Goal: Task Accomplishment & Management: Use online tool/utility

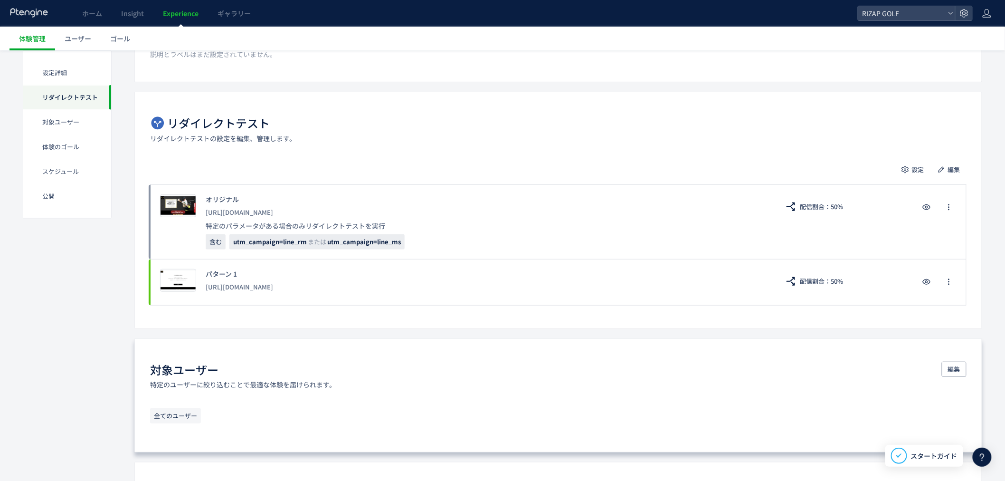
scroll to position [158, 0]
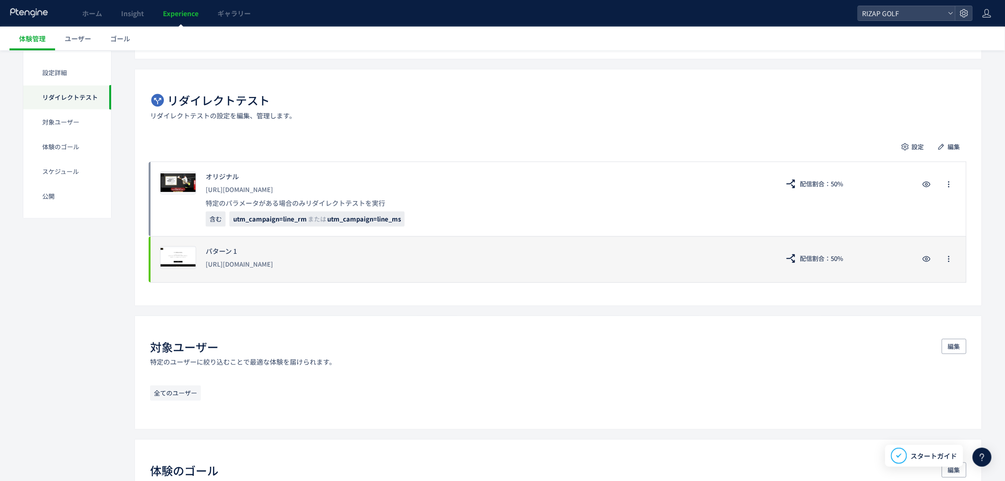
drag, startPoint x: 314, startPoint y: 267, endPoint x: 200, endPoint y: 271, distance: 113.2
click at [200, 271] on div "プレビュー パターン 1 [URL][DOMAIN_NAME] 配信割合：50%" at bounding box center [558, 259] width 817 height 47
copy div "[URL][DOMAIN_NAME]"
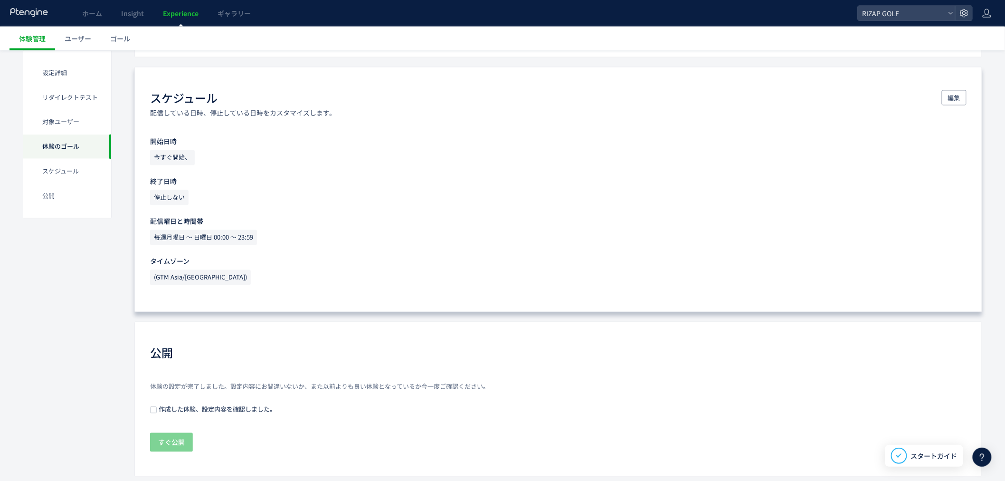
scroll to position [677, 0]
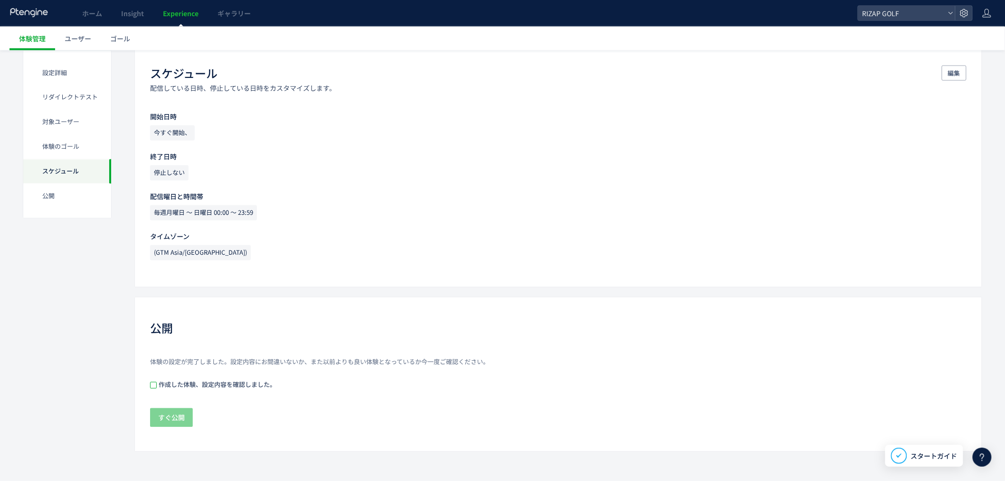
click at [152, 387] on span at bounding box center [153, 385] width 7 height 7
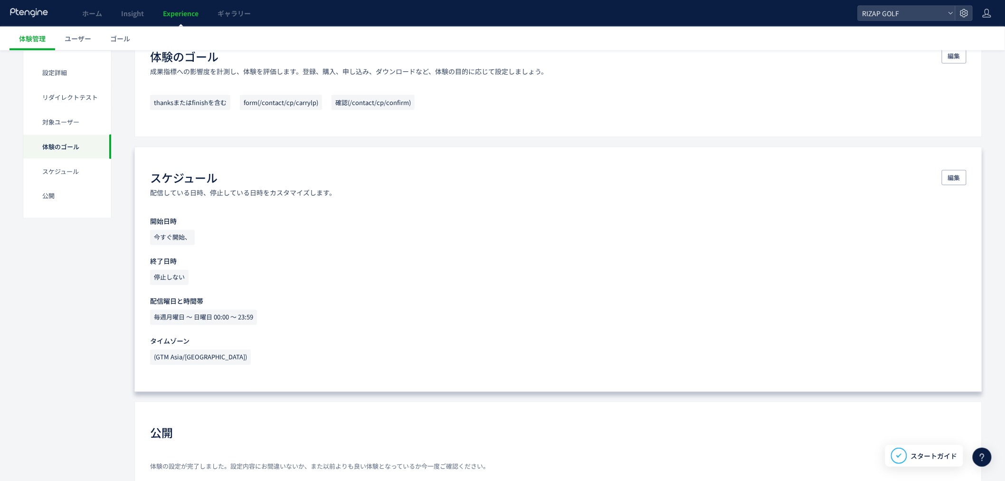
scroll to position [571, 0]
click at [959, 181] on span "編集" at bounding box center [954, 178] width 12 height 15
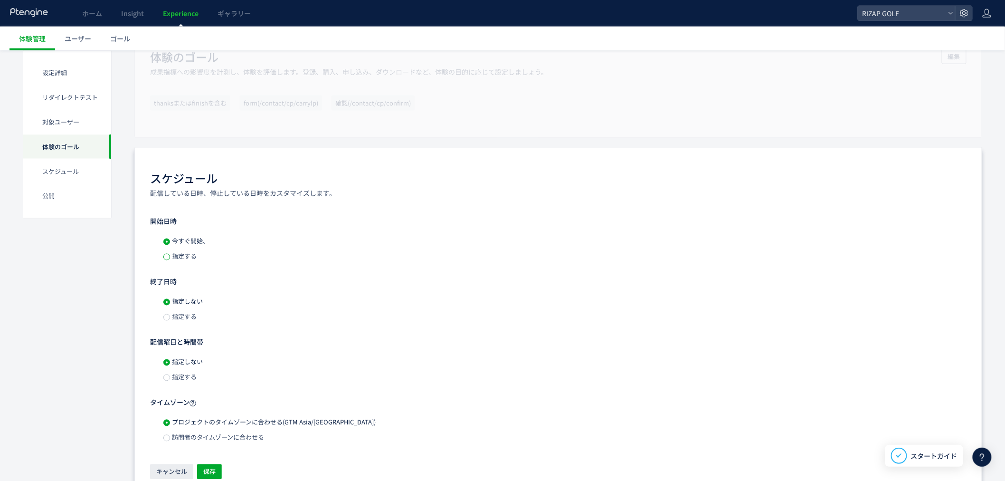
click at [168, 258] on span at bounding box center [166, 257] width 7 height 7
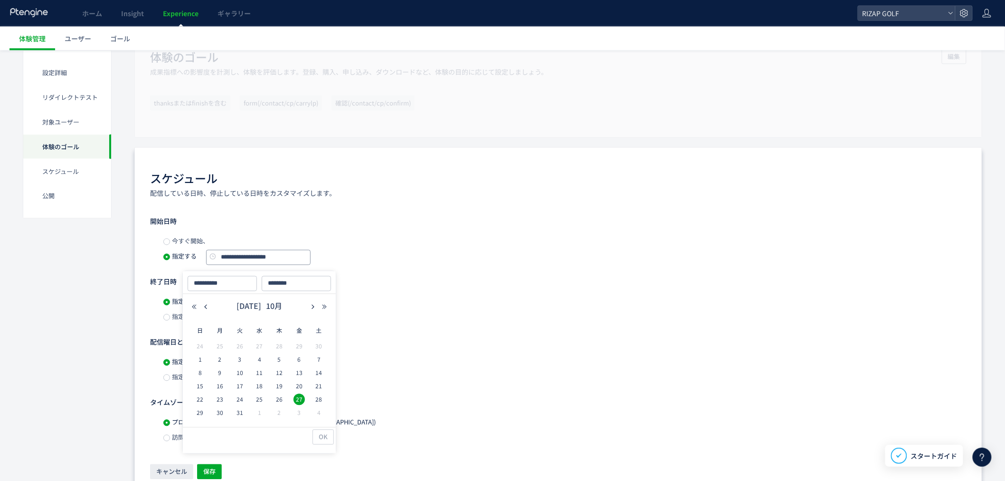
click at [249, 260] on input "**********" at bounding box center [258, 257] width 105 height 15
click at [324, 305] on icon "button" at bounding box center [325, 307] width 6 height 6
click at [205, 306] on icon "button" at bounding box center [206, 307] width 6 height 6
click at [317, 360] on span "13" at bounding box center [319, 359] width 11 height 11
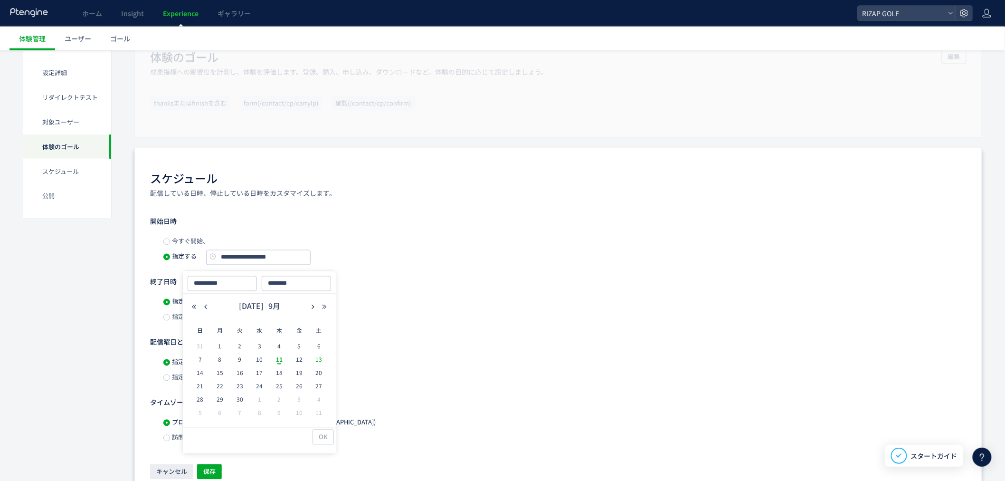
type input "**********"
click at [327, 434] on span "OK" at bounding box center [323, 436] width 9 height 15
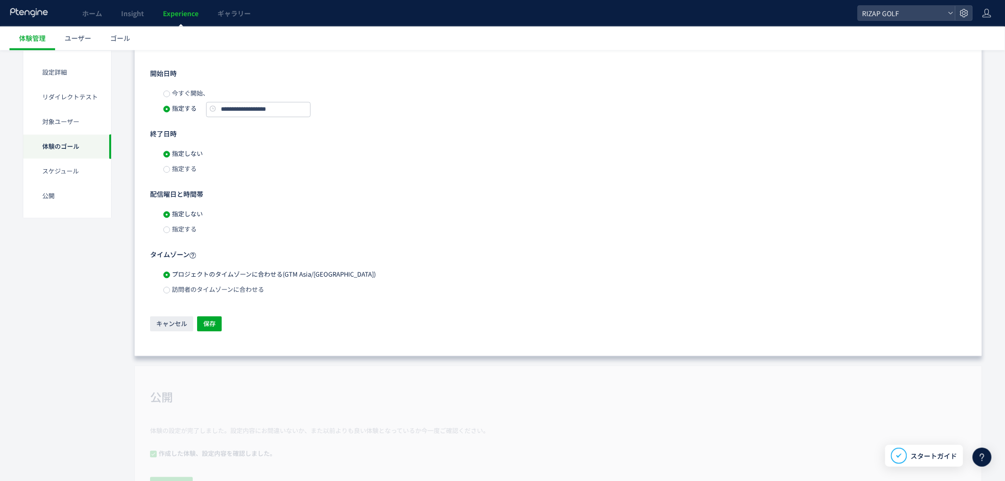
scroll to position [782, 0]
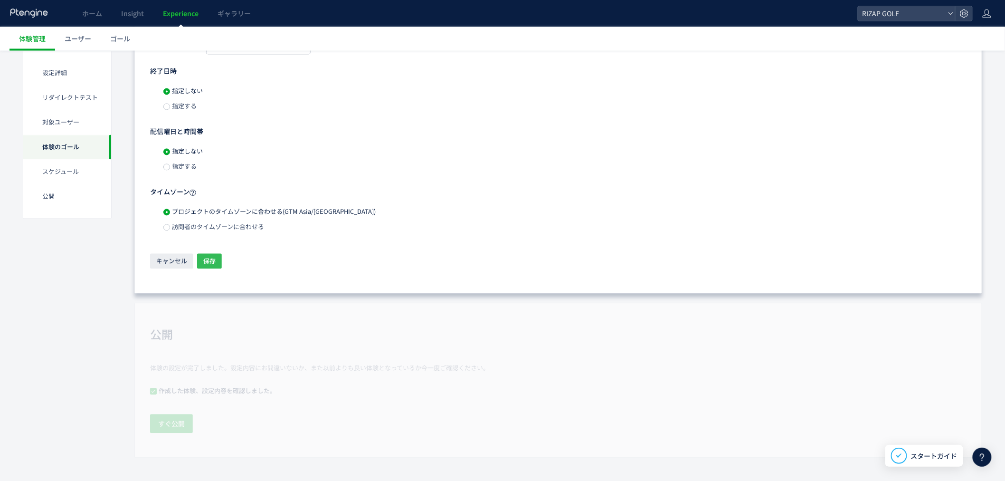
click at [214, 263] on span "保存" at bounding box center [209, 260] width 12 height 15
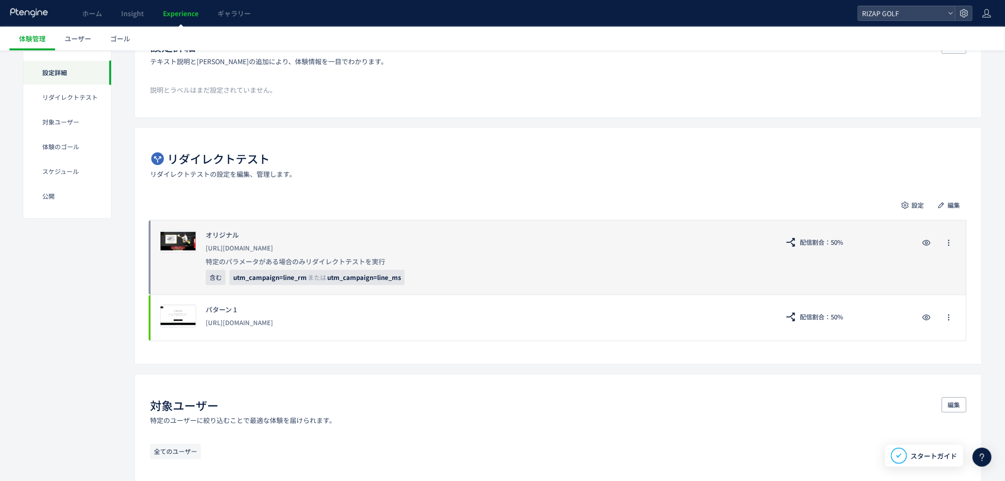
scroll to position [0, 0]
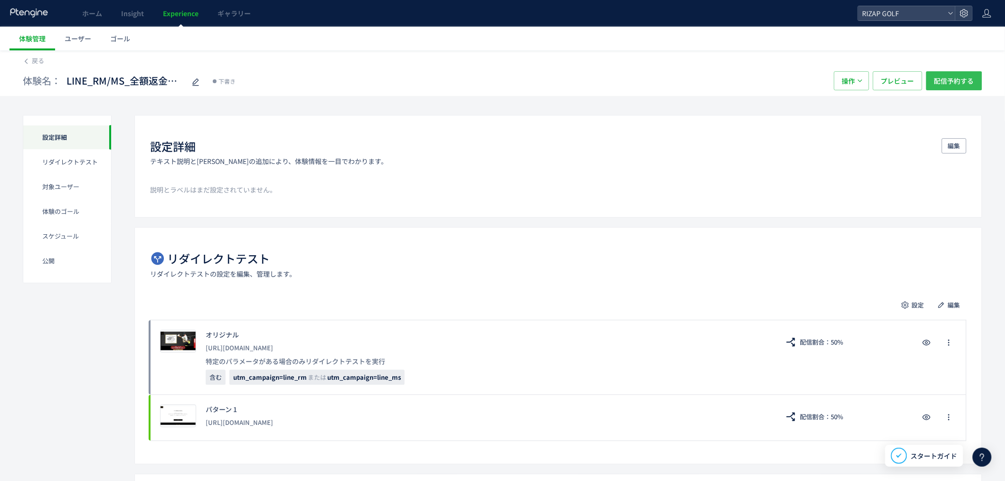
click at [947, 79] on span "配信予約する" at bounding box center [954, 80] width 40 height 19
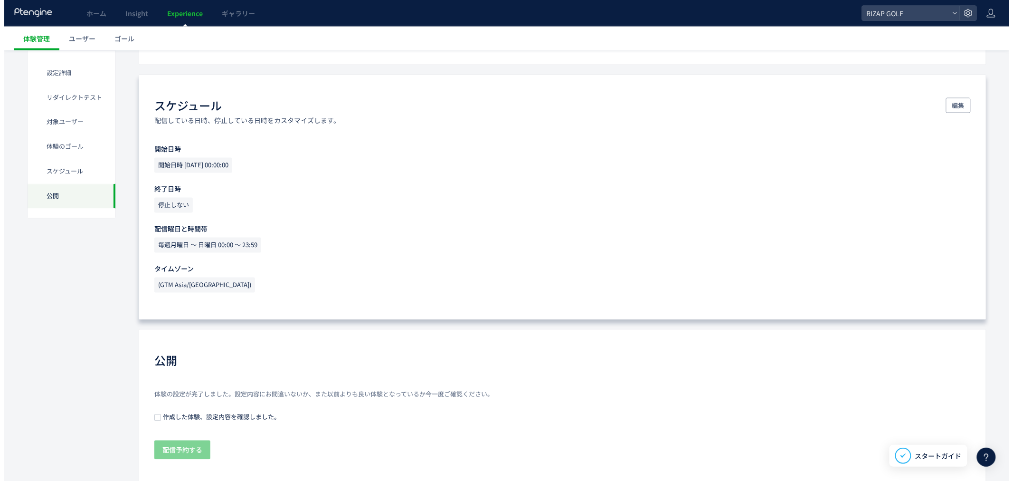
scroll to position [677, 0]
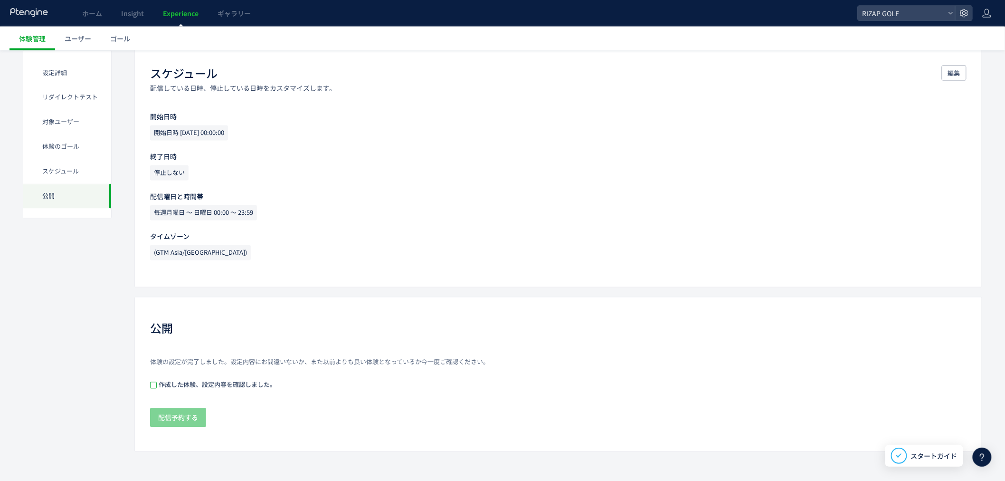
click at [151, 385] on span at bounding box center [153, 385] width 7 height 7
click at [176, 413] on span "配信予約する" at bounding box center [178, 417] width 40 height 19
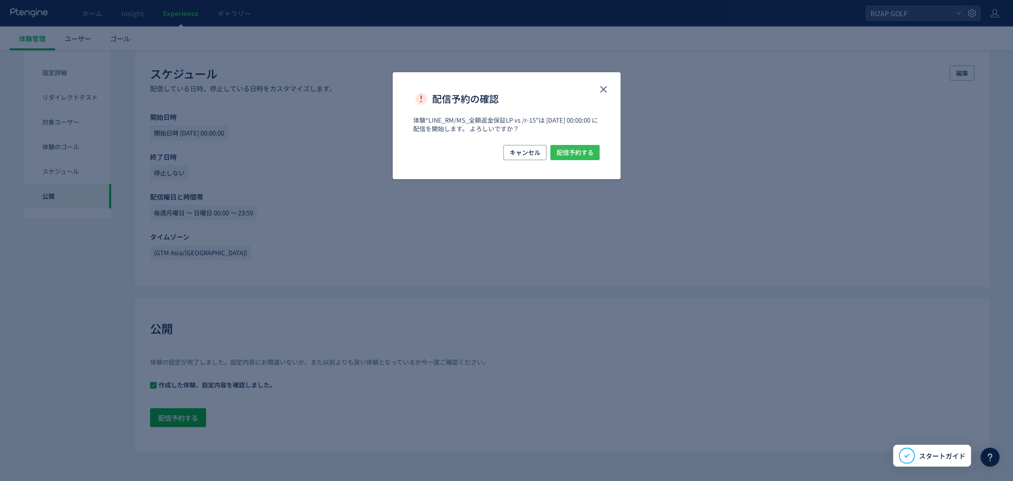
click at [575, 154] on span "配信予約する" at bounding box center [575, 152] width 37 height 15
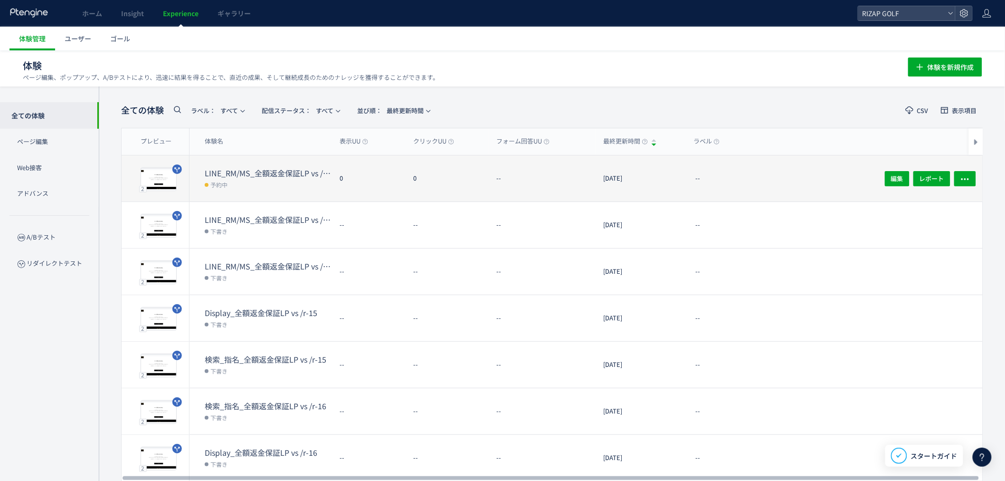
click at [289, 169] on dt "LINE_RM/MS_全額返金保証LP vs /r-15" at bounding box center [268, 173] width 127 height 11
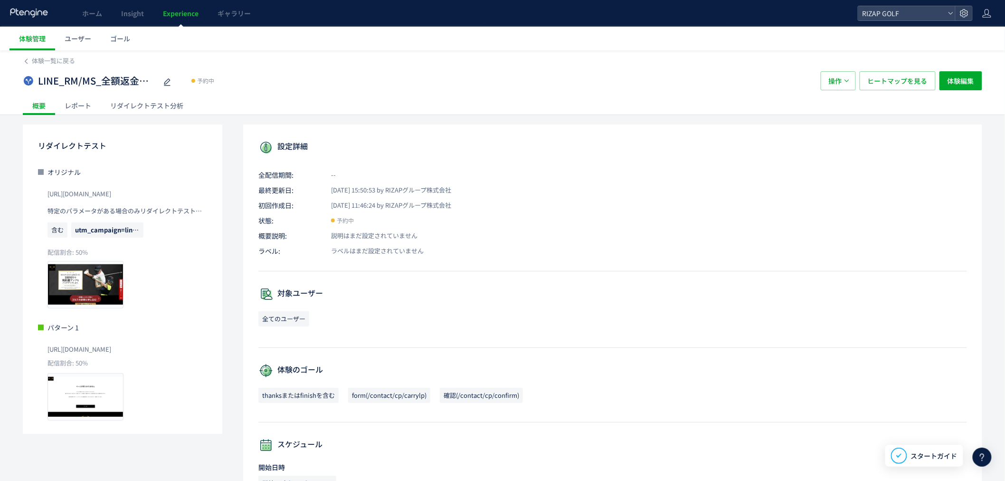
click at [181, 18] on link "Experience" at bounding box center [180, 13] width 55 height 27
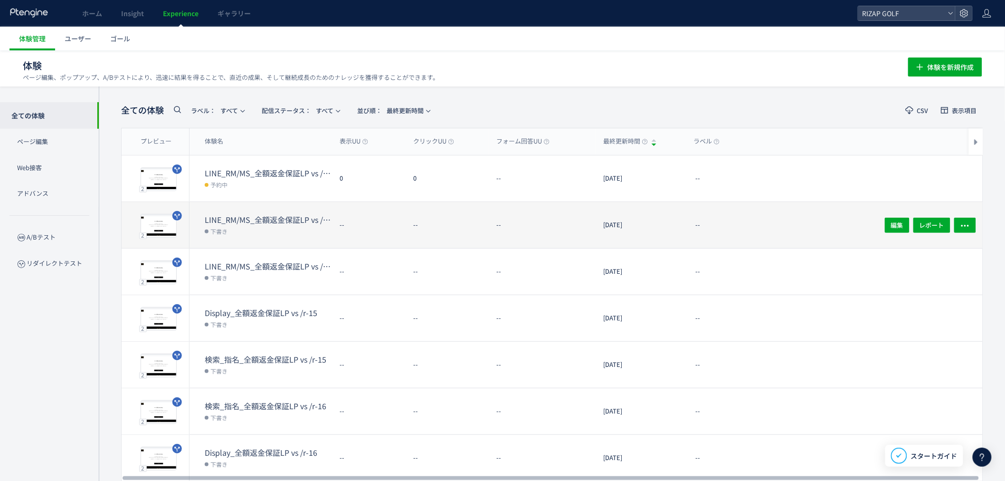
click at [269, 218] on dt "LINE_RM/MS_全額返金保証LP vs /r-12" at bounding box center [268, 219] width 127 height 11
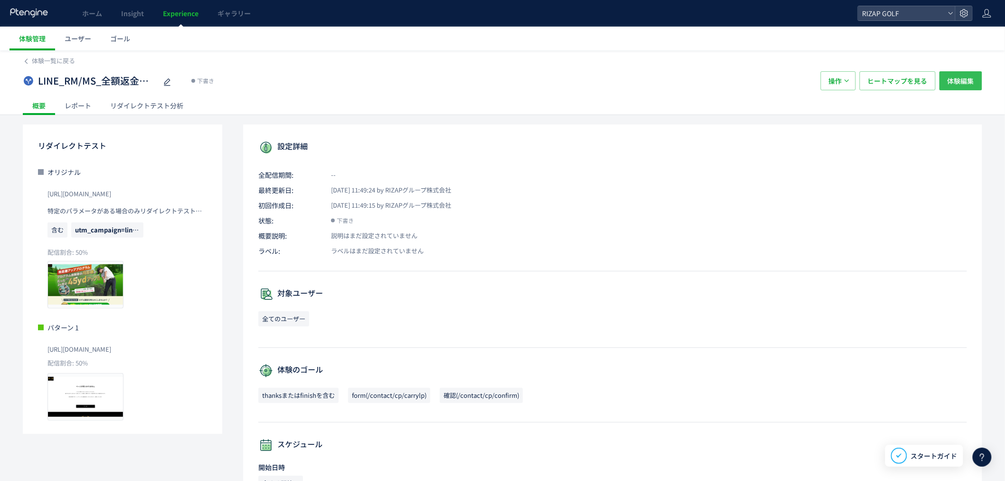
click at [945, 77] on button "体験編集" at bounding box center [961, 80] width 43 height 19
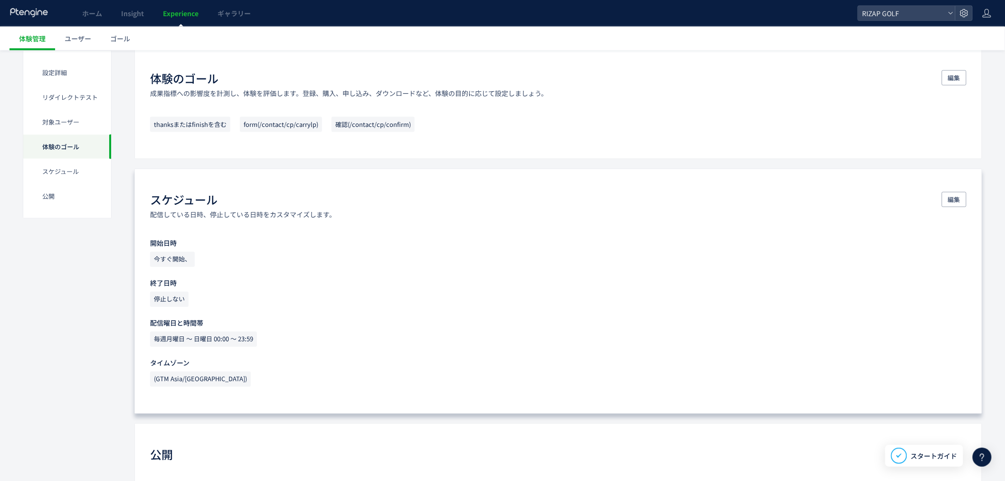
scroll to position [581, 0]
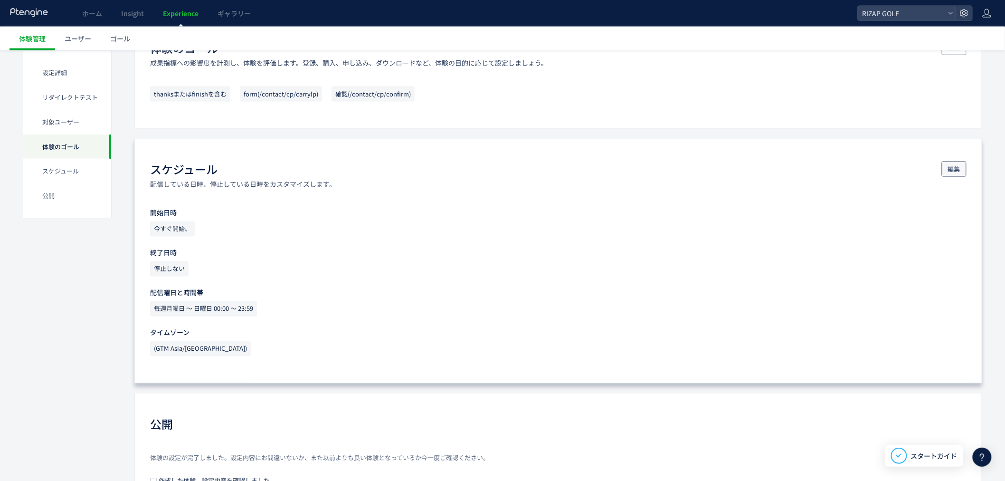
click at [959, 166] on span "編集" at bounding box center [954, 169] width 12 height 15
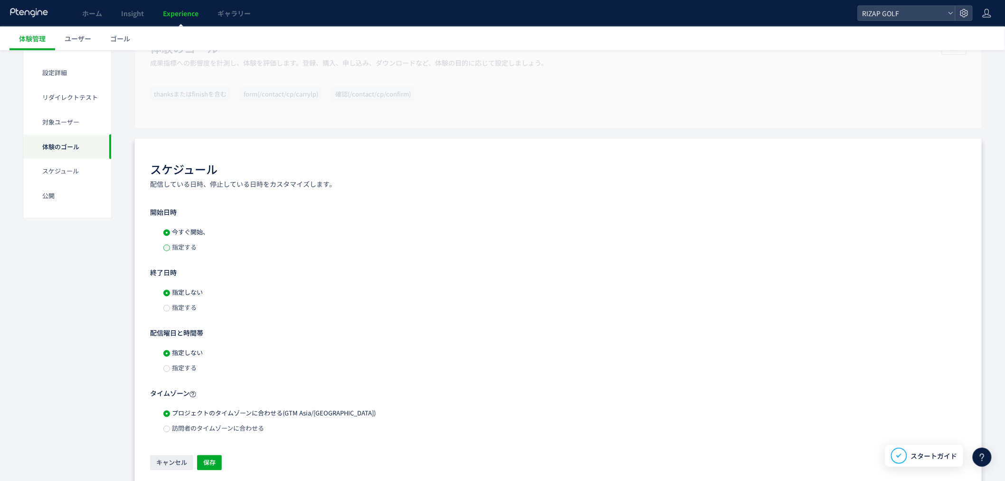
click at [167, 249] on span at bounding box center [166, 248] width 7 height 7
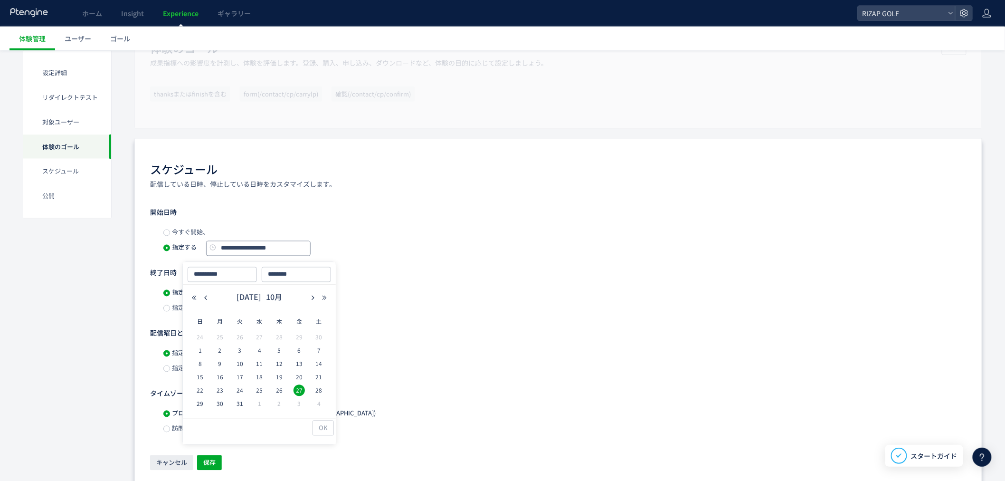
click at [244, 248] on input "**********" at bounding box center [258, 248] width 105 height 15
click at [327, 298] on icon "button" at bounding box center [325, 298] width 6 height 6
click at [327, 299] on icon "button" at bounding box center [325, 298] width 6 height 6
click at [207, 296] on icon "button" at bounding box center [206, 298] width 6 height 6
click at [316, 349] on span "13" at bounding box center [319, 350] width 11 height 11
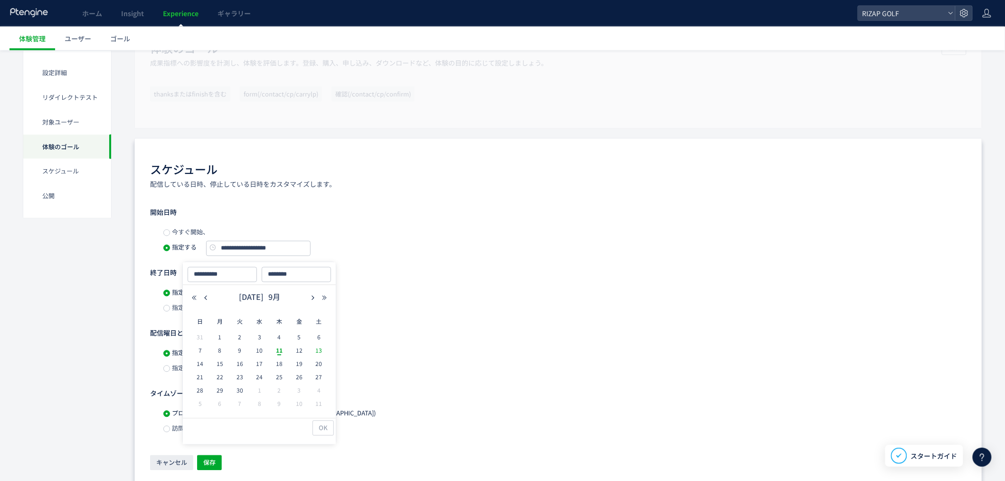
type input "**********"
click at [322, 427] on span "OK" at bounding box center [323, 427] width 9 height 15
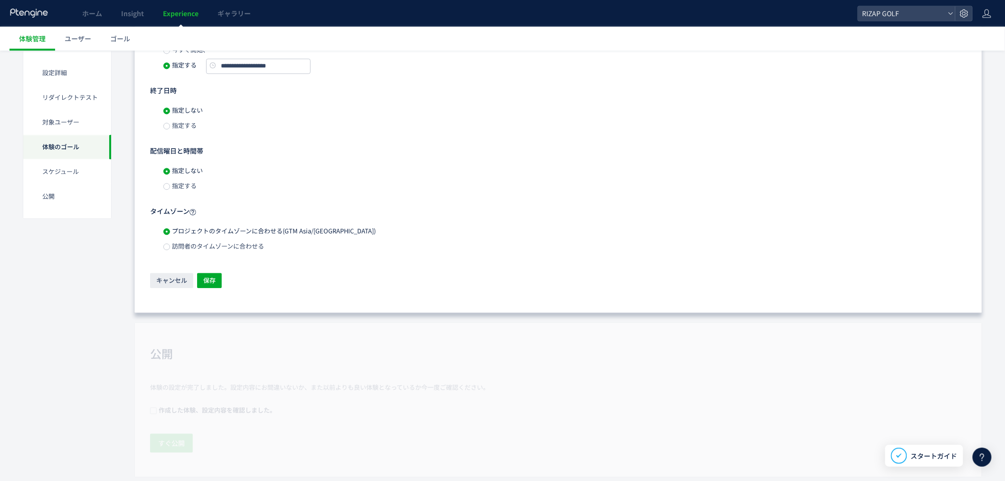
scroll to position [789, 0]
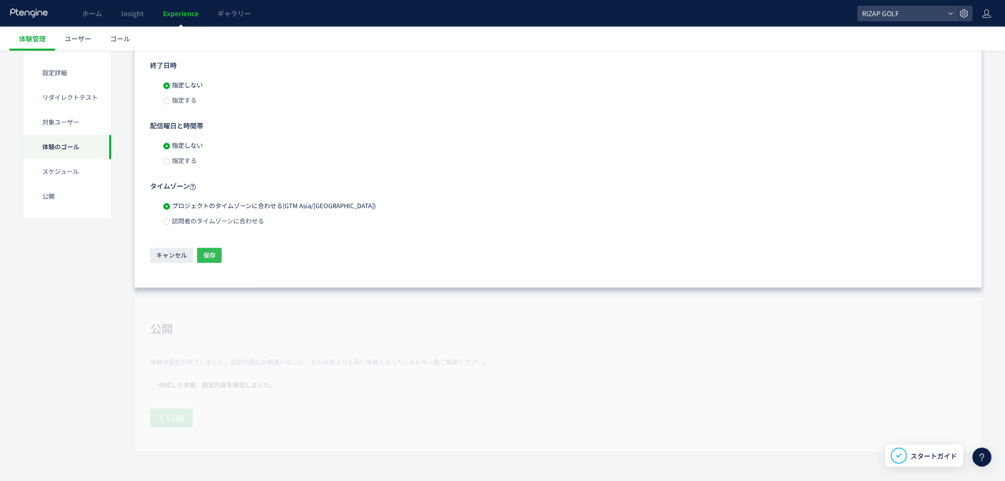
click at [214, 257] on span "保存" at bounding box center [209, 255] width 12 height 15
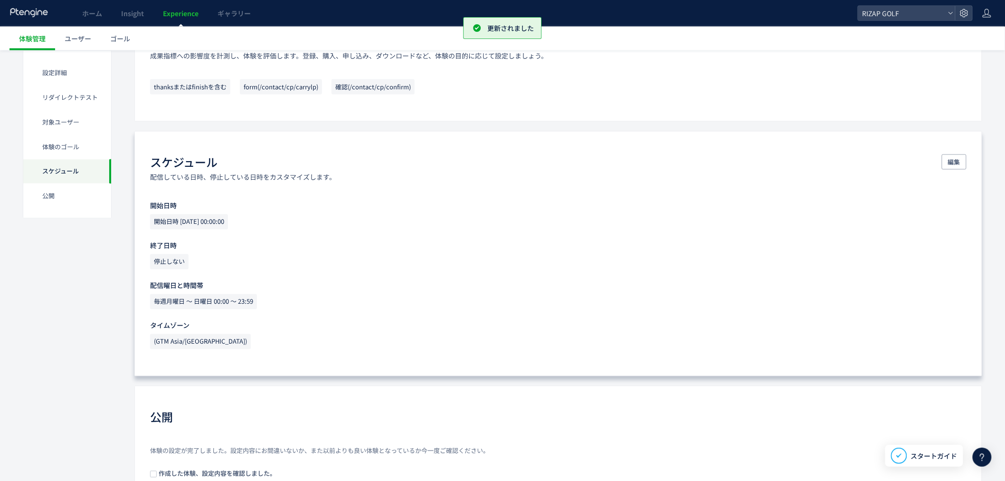
scroll to position [677, 0]
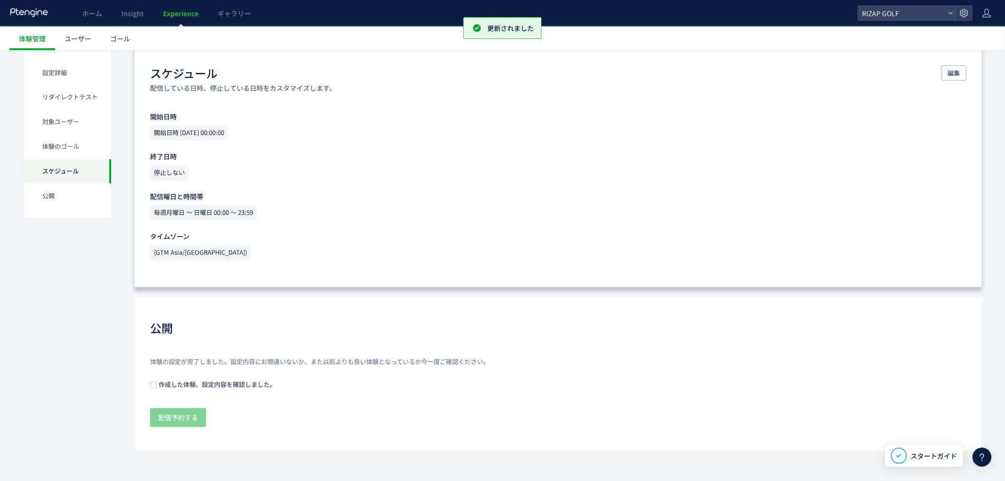
click at [150, 388] on div "体験の設定が完了しました。設定内容にお間違いないか、また以前よりも良い体験となっているか今一度ご確認ください。 作成した体験、設定内容を確認しました。 配信予…" at bounding box center [558, 393] width 817 height 71
click at [151, 385] on span at bounding box center [153, 385] width 7 height 7
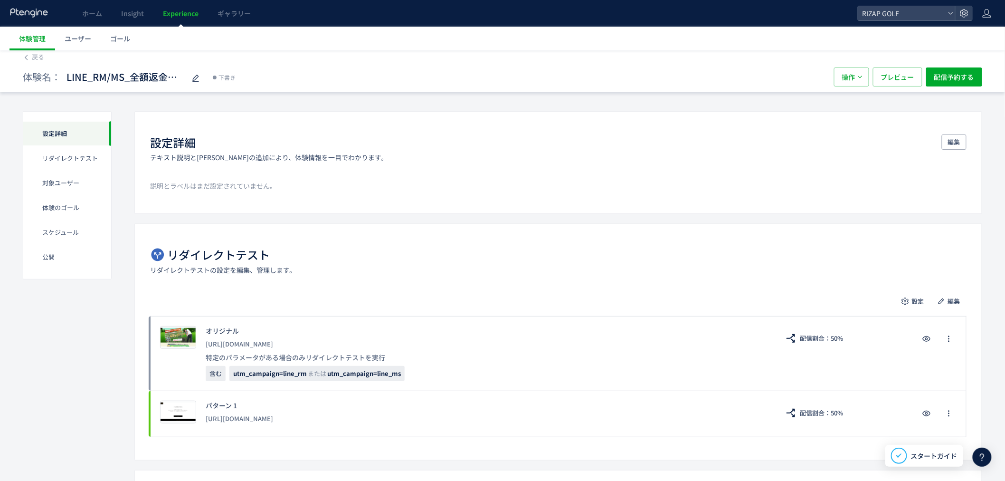
scroll to position [0, 0]
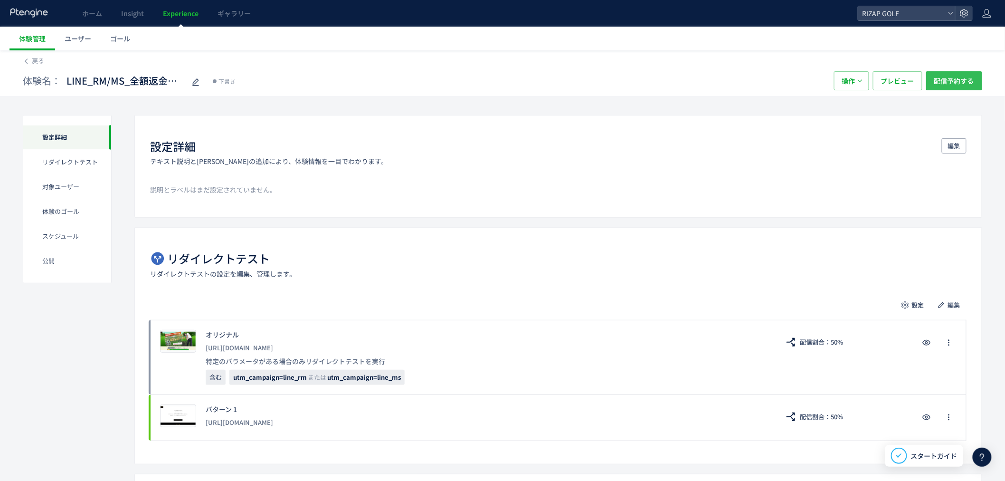
click at [962, 84] on span "配信予約する" at bounding box center [954, 80] width 40 height 19
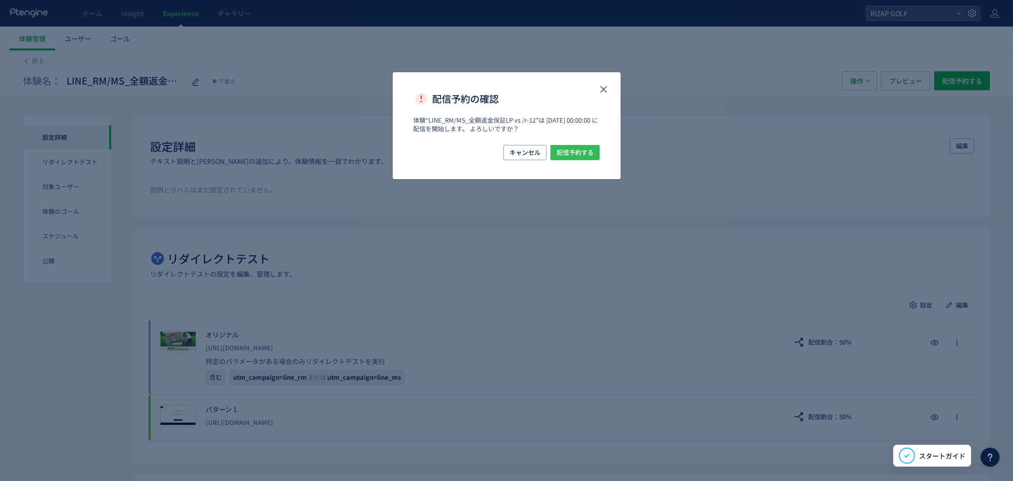
click at [582, 154] on span "配信予約する" at bounding box center [575, 152] width 37 height 15
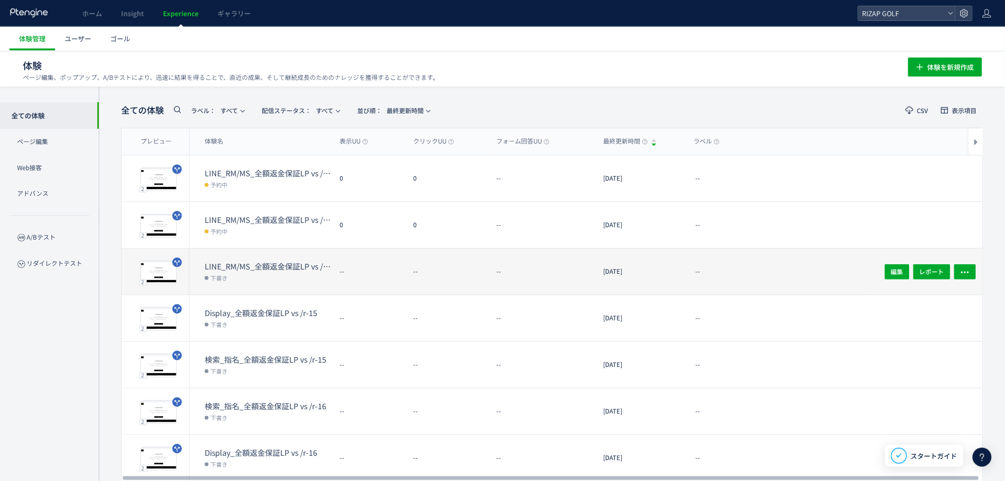
click at [269, 267] on dt "LINE_RM/MS_全額返金保証LP vs /r-16" at bounding box center [268, 266] width 127 height 11
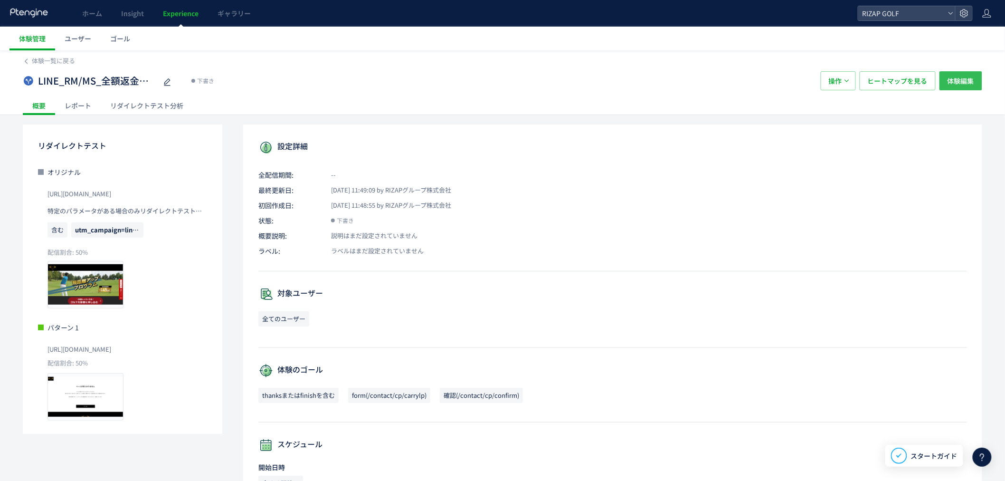
click at [957, 86] on span "体験編集" at bounding box center [961, 80] width 27 height 19
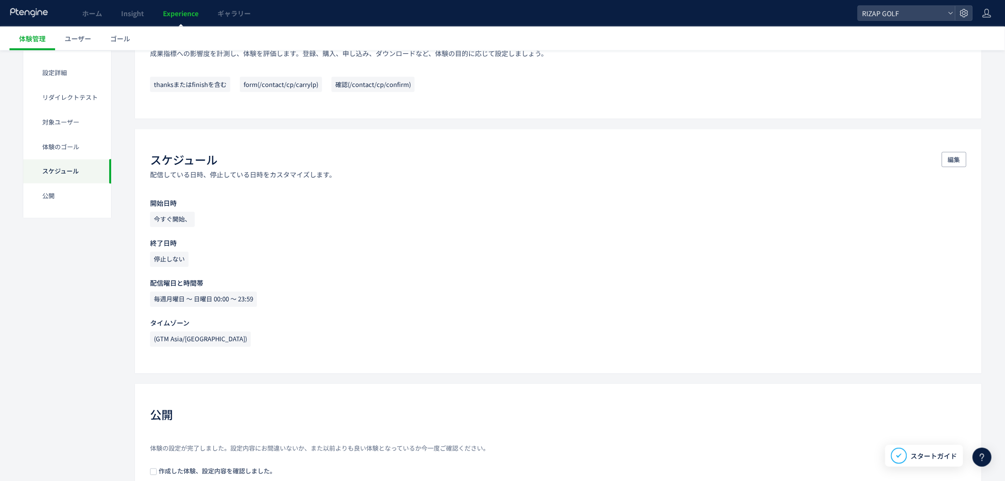
scroll to position [677, 0]
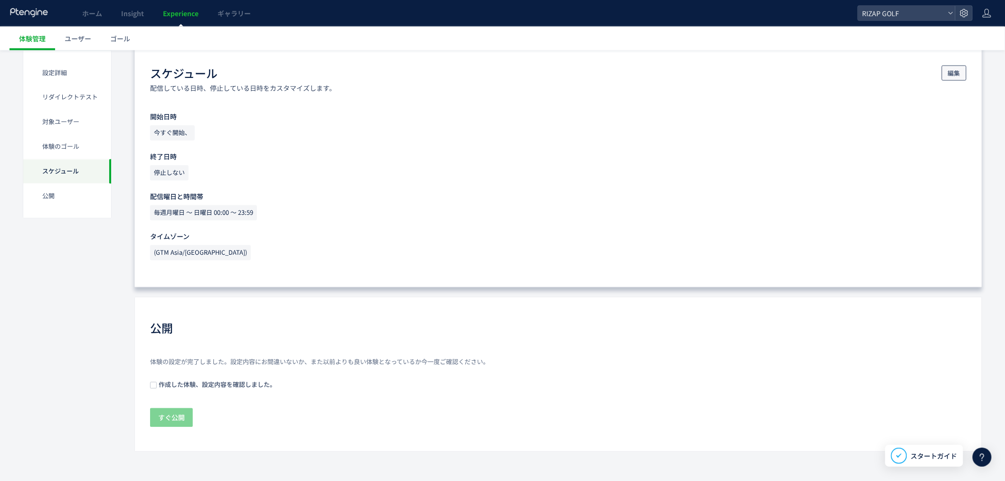
click at [958, 76] on span "編集" at bounding box center [954, 73] width 12 height 15
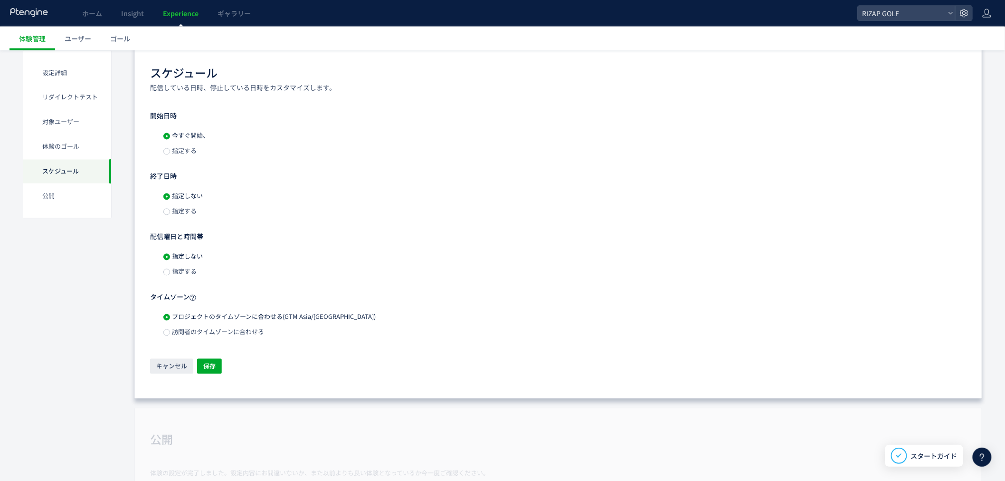
click at [183, 152] on span "指定する" at bounding box center [183, 150] width 27 height 9
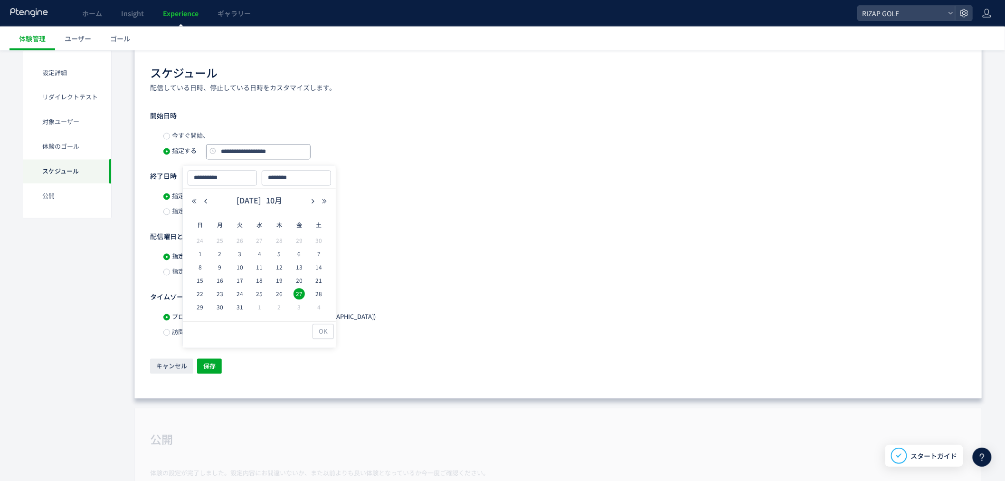
click at [260, 155] on input "**********" at bounding box center [258, 151] width 105 height 15
click at [325, 199] on icon "button" at bounding box center [325, 202] width 6 height 6
click at [209, 200] on button "button" at bounding box center [205, 201] width 11 height 7
click at [317, 253] on span "13" at bounding box center [319, 253] width 11 height 11
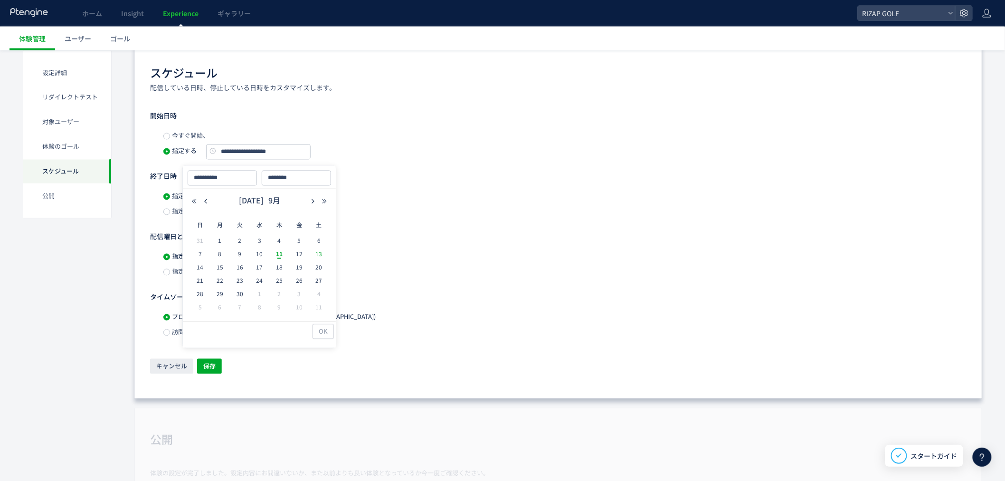
type input "**********"
click at [324, 329] on span "OK" at bounding box center [323, 331] width 9 height 15
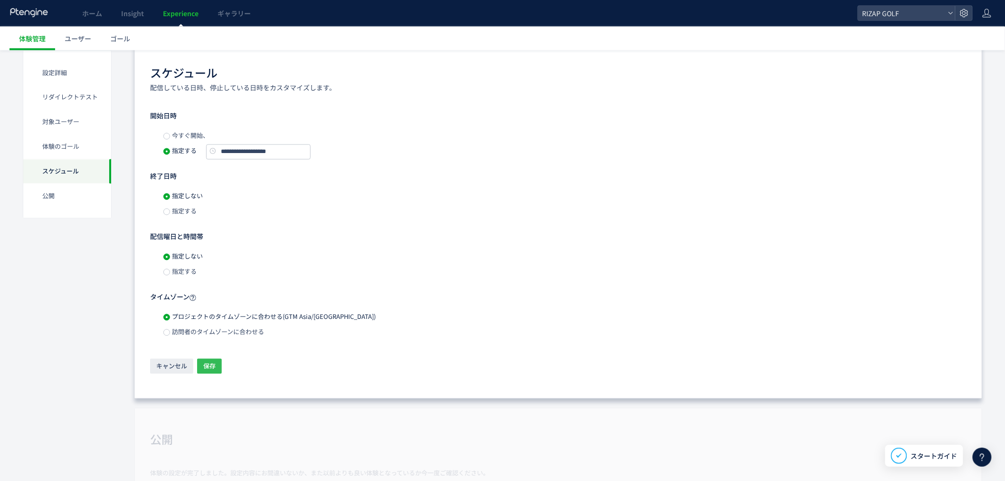
click at [210, 364] on span "保存" at bounding box center [209, 366] width 12 height 15
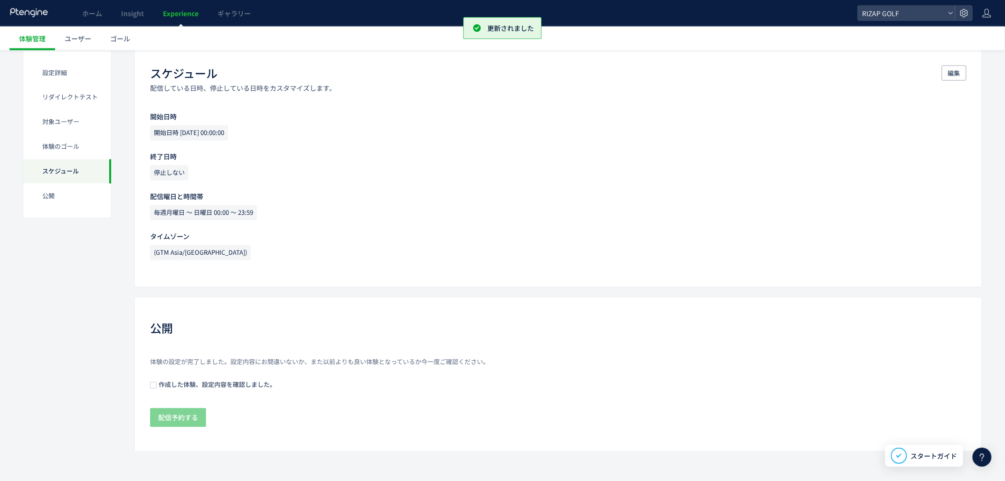
click at [158, 384] on span "作成した体験、設定内容を確認しました。" at bounding box center [216, 384] width 119 height 9
click at [178, 409] on span "配信予約する" at bounding box center [178, 417] width 40 height 19
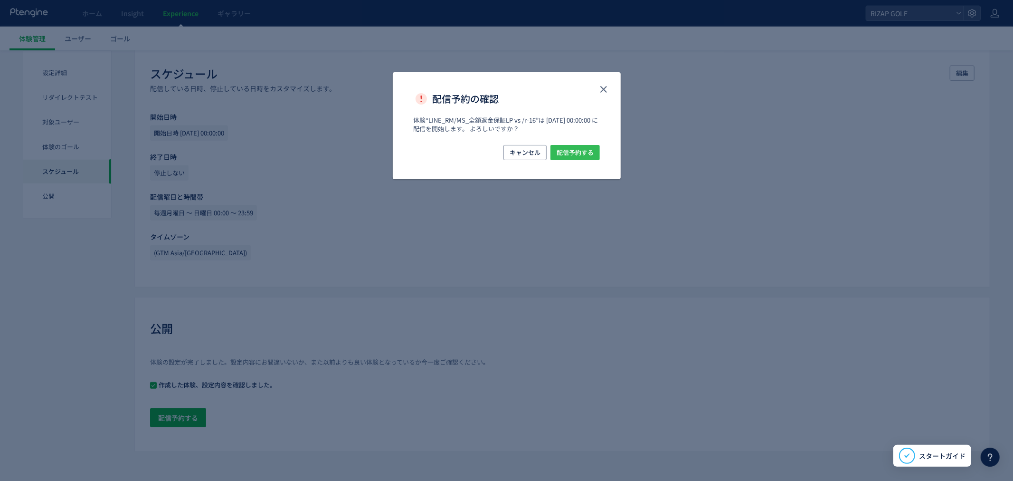
click at [581, 154] on span "配信予約する" at bounding box center [575, 152] width 37 height 15
